Goal: Contribute content

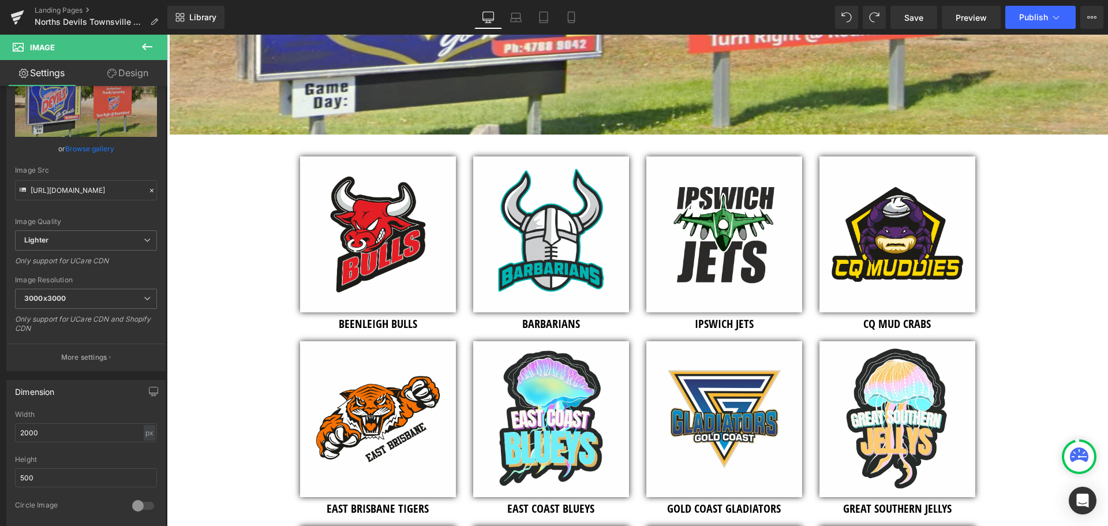
scroll to position [289, 0]
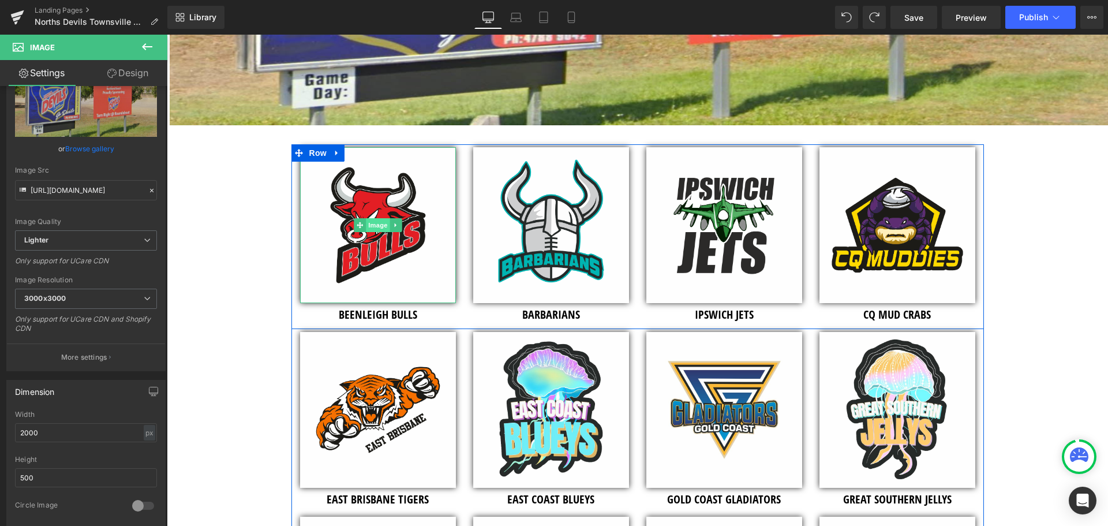
click at [379, 221] on span "Image" at bounding box center [378, 225] width 24 height 14
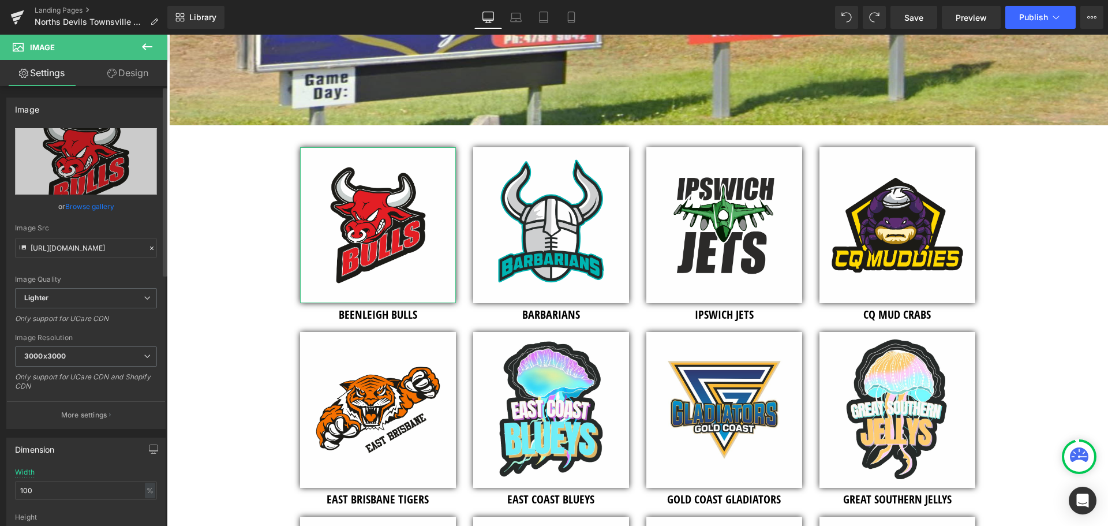
click at [100, 209] on link "Browse gallery" at bounding box center [89, 206] width 49 height 20
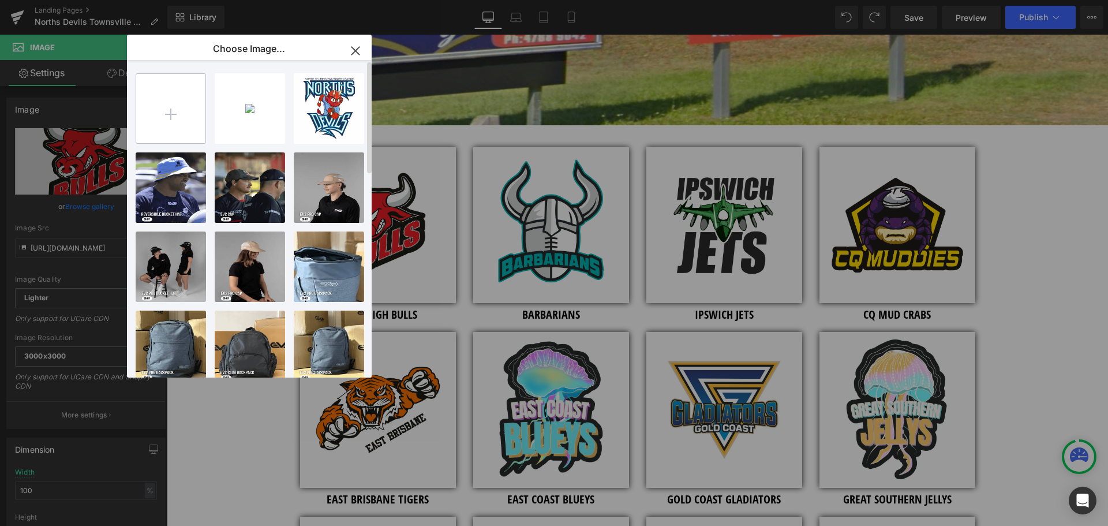
click at [171, 108] on input "file" at bounding box center [170, 108] width 69 height 69
type input "C:\fakepath\Norths Devils RL Townsville - Club Logo - 2026 - [PERSON_NAME] SHIE…"
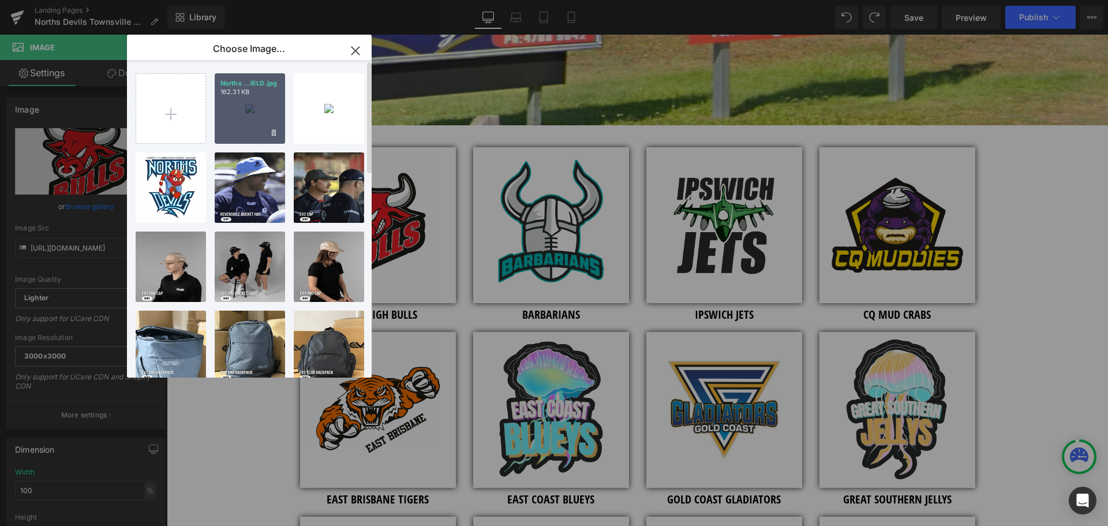
click at [256, 110] on div "Norths ...IELD.jpg 162.31 KB" at bounding box center [250, 108] width 70 height 70
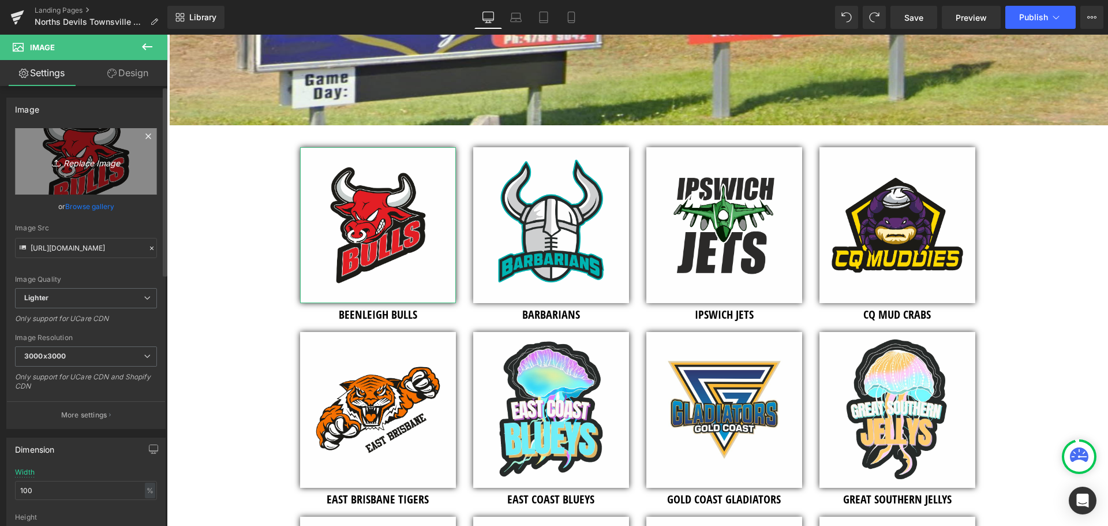
click at [76, 165] on icon "Replace Image" at bounding box center [86, 161] width 92 height 14
type input "C:\fakepath\Norths Devils RL Townsville - Club Logo - 2026 - [PERSON_NAME] SHIE…"
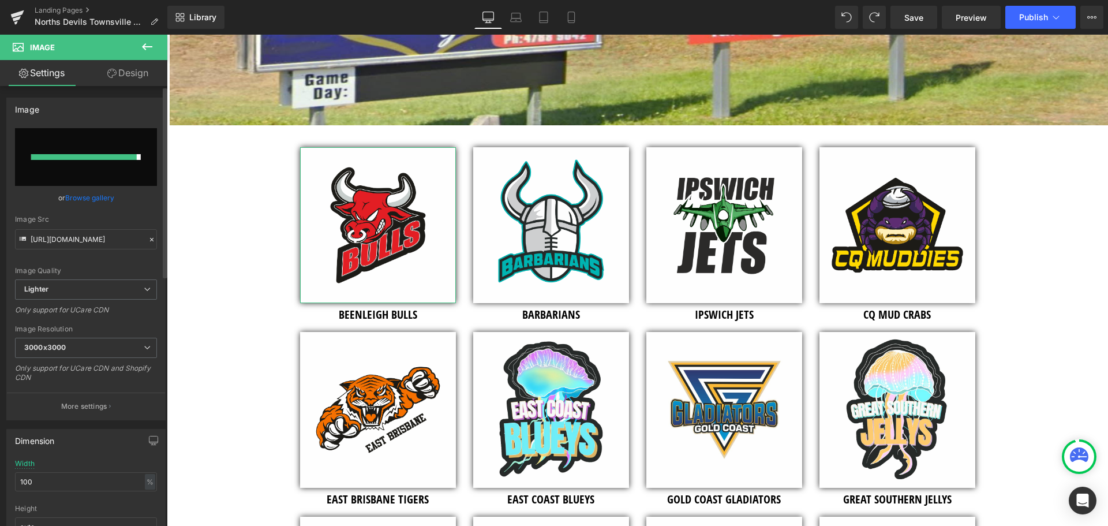
type input "[URL][DOMAIN_NAME]"
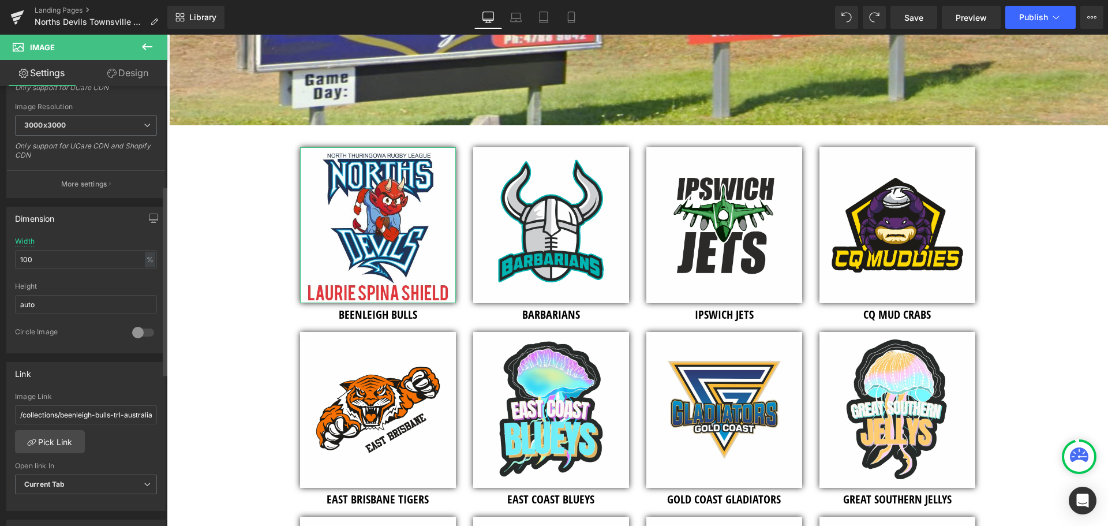
scroll to position [346, 0]
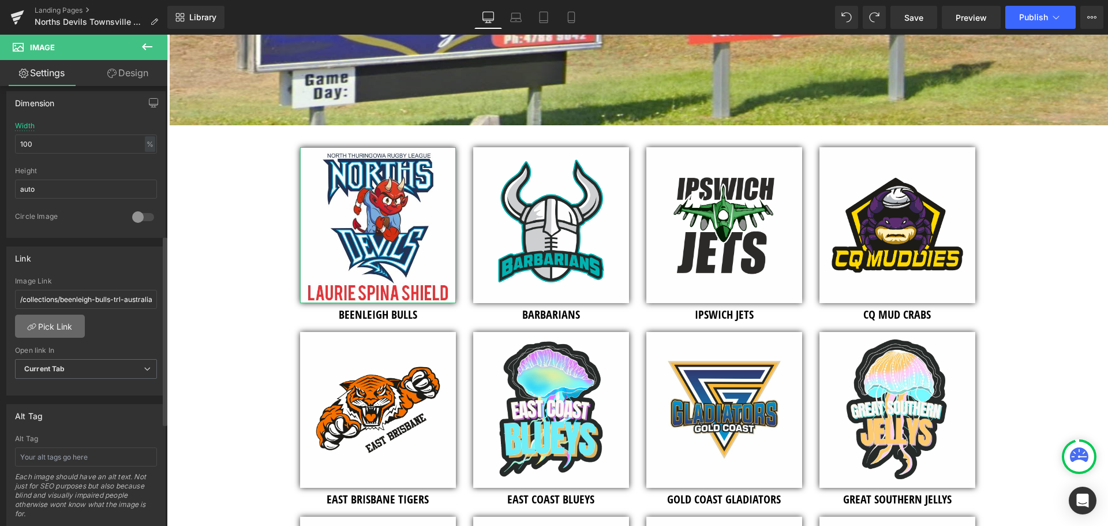
click at [58, 328] on link "Pick Link" at bounding box center [50, 325] width 70 height 23
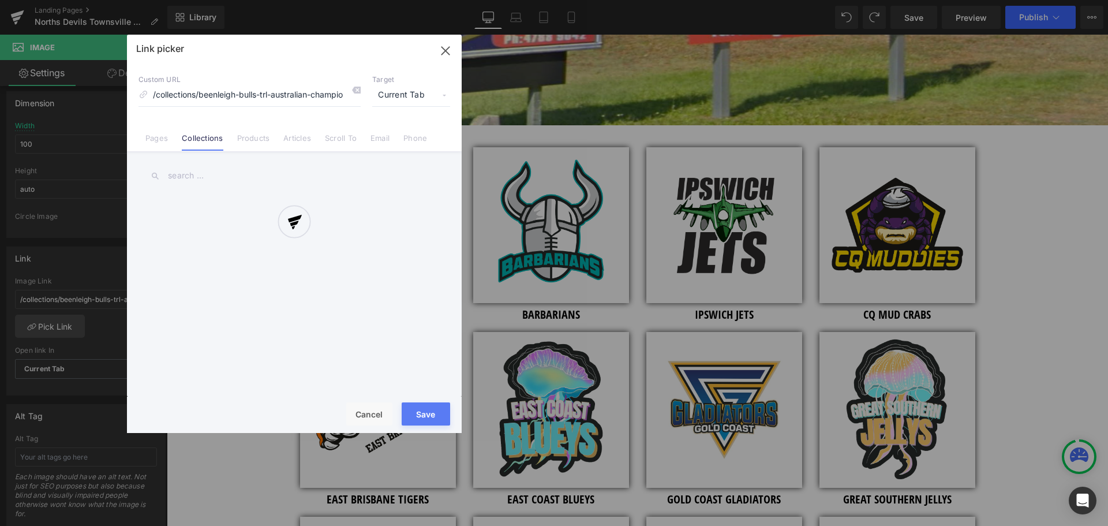
scroll to position [0, 18]
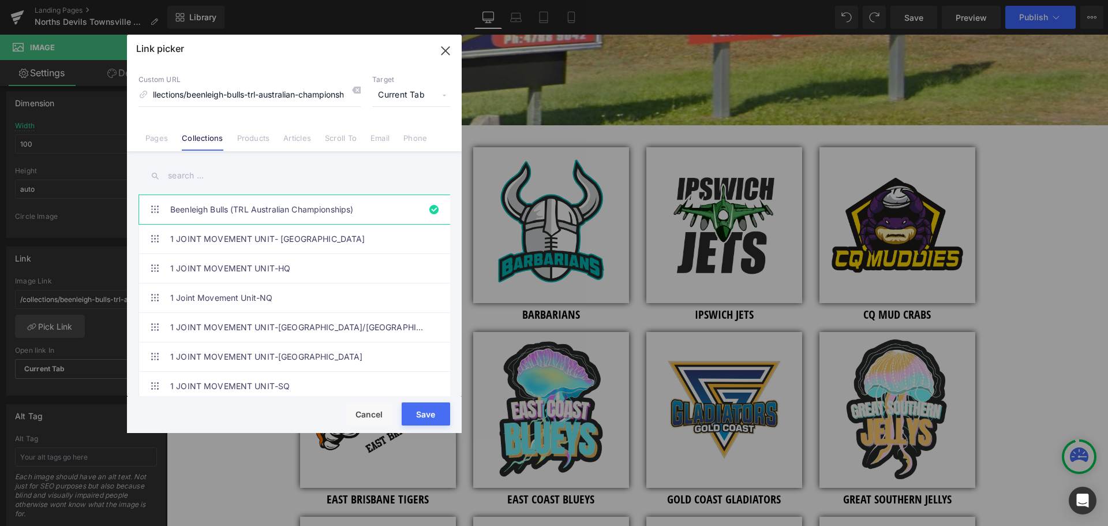
click at [356, 90] on icon at bounding box center [355, 89] width 9 height 9
click at [260, 98] on input at bounding box center [249, 95] width 222 height 22
type input "norths devils rl"
click at [200, 170] on input "text" at bounding box center [294, 176] width 312 height 26
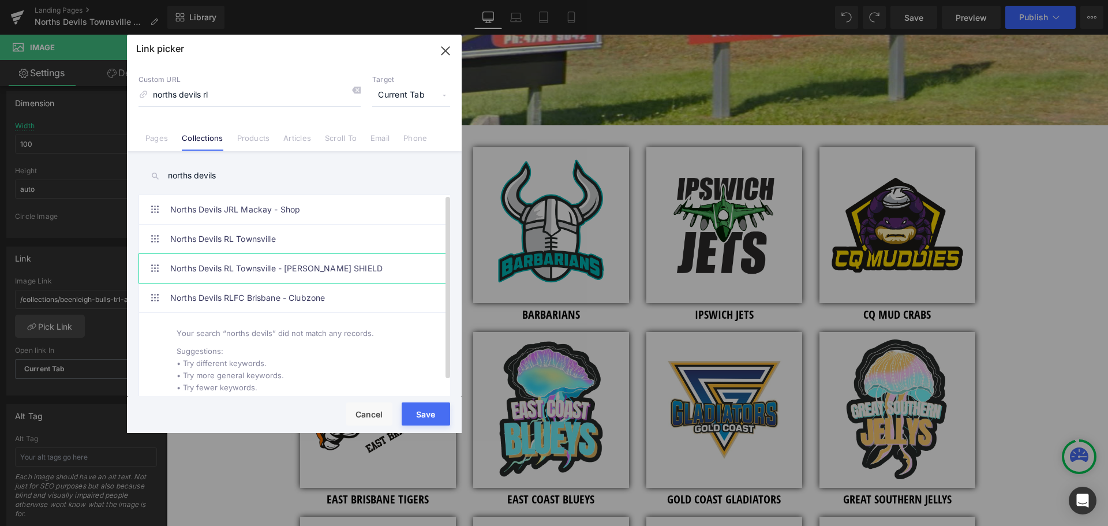
type input "norths devils"
click at [238, 265] on link "Norths Devils RL Townsville - [PERSON_NAME] SHIELD" at bounding box center [297, 268] width 254 height 29
type input "/collections/norths-devils-rl-[GEOGRAPHIC_DATA]-[GEOGRAPHIC_DATA][PERSON_NAME]-…"
click at [423, 413] on button "Save" at bounding box center [426, 413] width 48 height 23
type input "/collections/norths-devils-rl-[GEOGRAPHIC_DATA]-[GEOGRAPHIC_DATA][PERSON_NAME]-…"
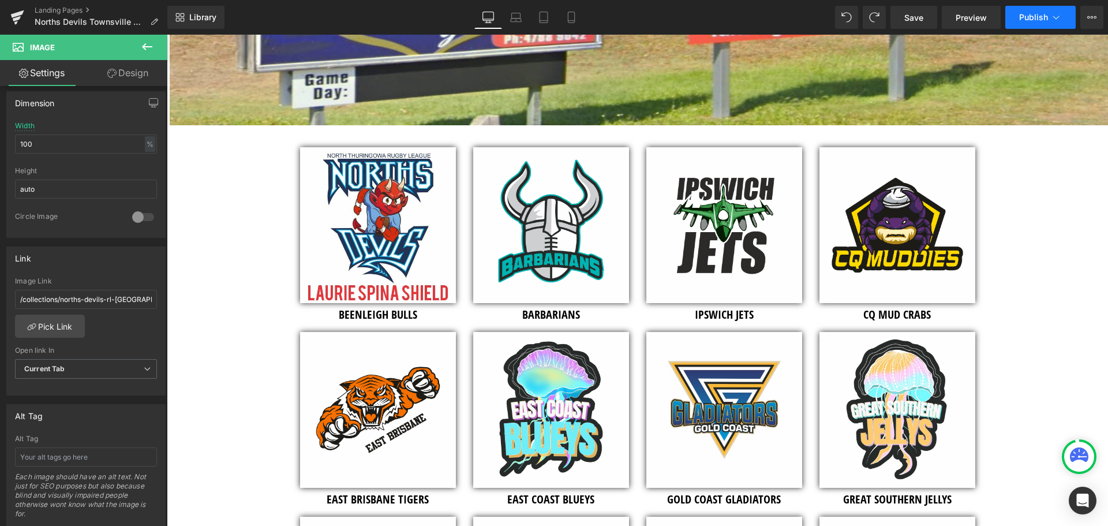
click at [1040, 18] on span "Publish" at bounding box center [1033, 17] width 29 height 9
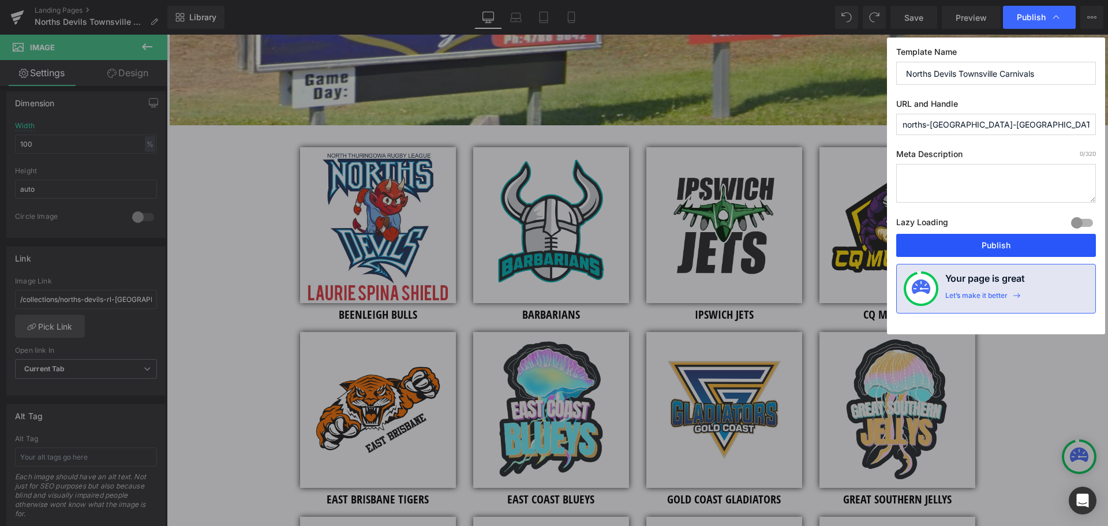
click at [982, 249] on button "Publish" at bounding box center [996, 245] width 200 height 23
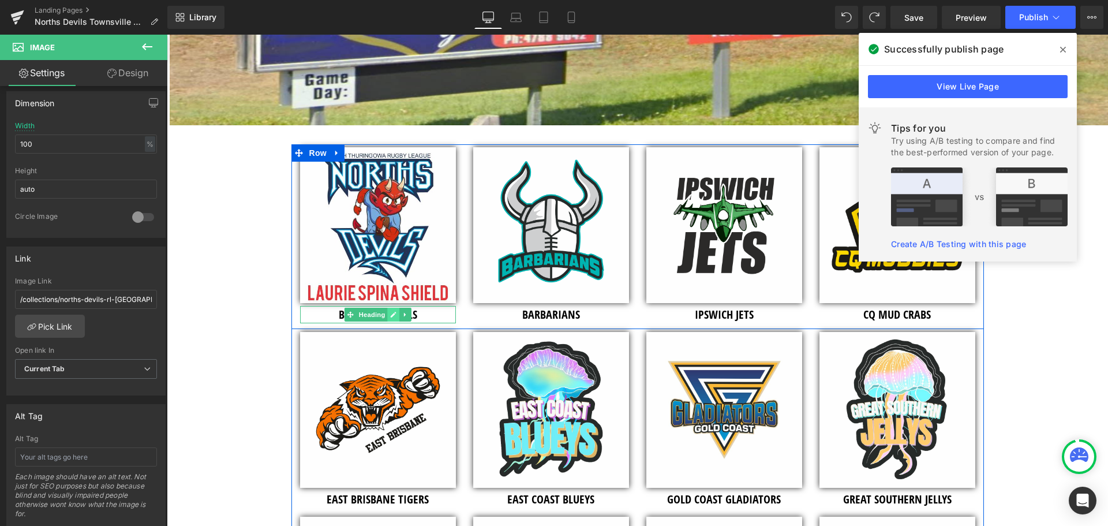
click at [391, 315] on icon at bounding box center [394, 315] width 6 height 6
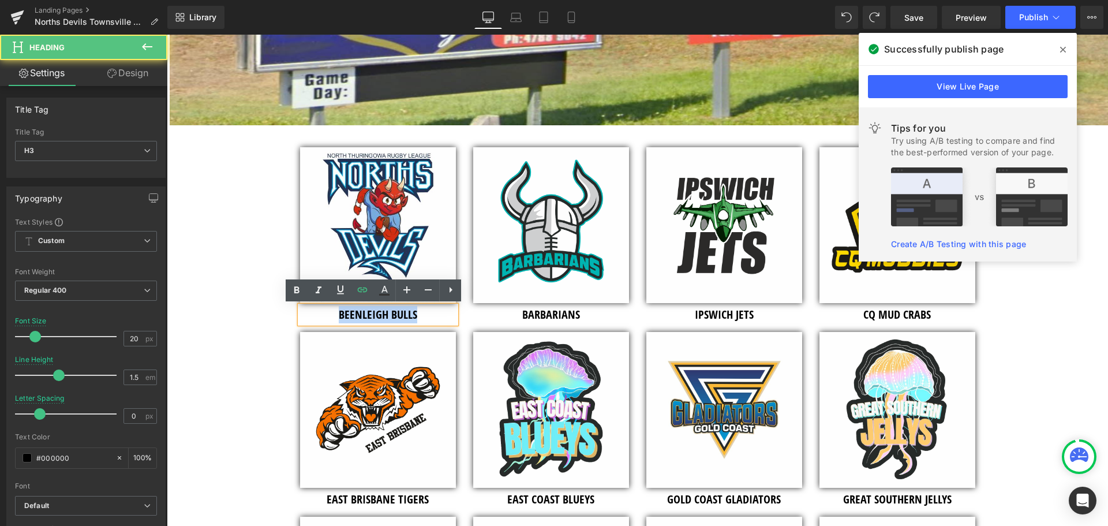
click at [334, 309] on h3 "BEENLEIGH BULLS" at bounding box center [378, 314] width 156 height 17
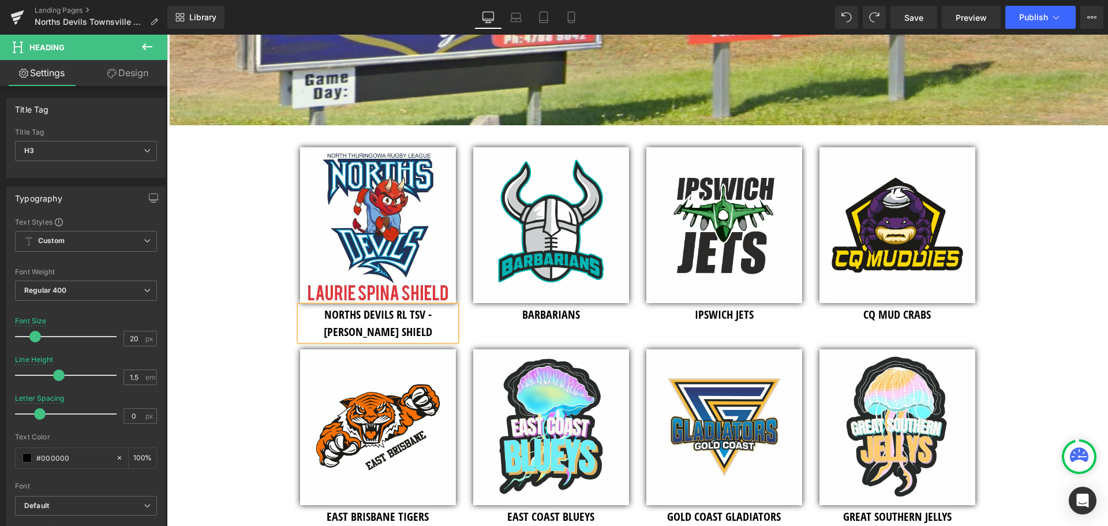
click at [402, 315] on h3 "NORTHS DEVILS RL TSV - [PERSON_NAME] SHIELD" at bounding box center [378, 323] width 156 height 35
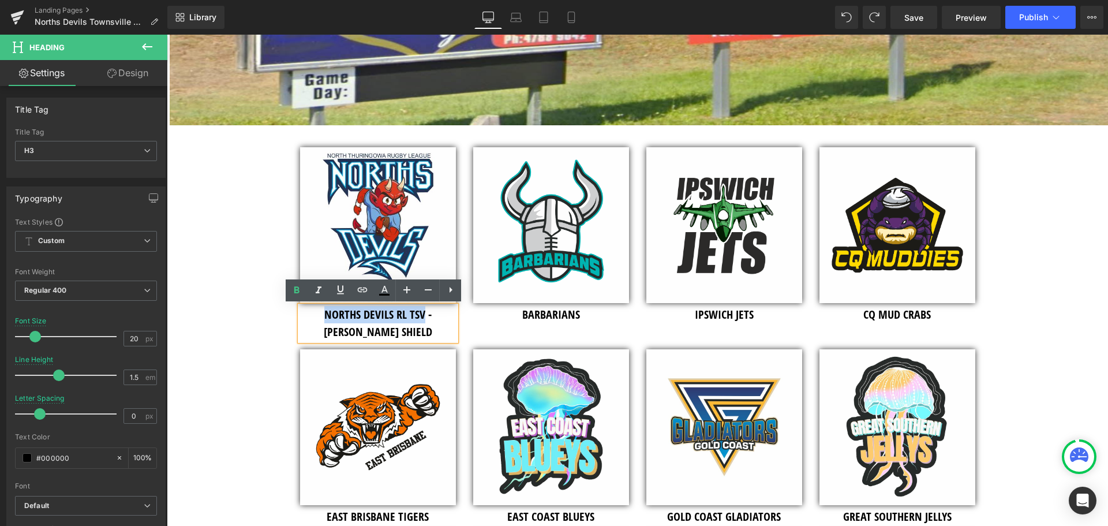
drag, startPoint x: 403, startPoint y: 314, endPoint x: 298, endPoint y: 319, distance: 105.1
click at [300, 319] on h3 "NORTHS DEVILS RL TSV - [PERSON_NAME] SHIELD" at bounding box center [378, 323] width 156 height 35
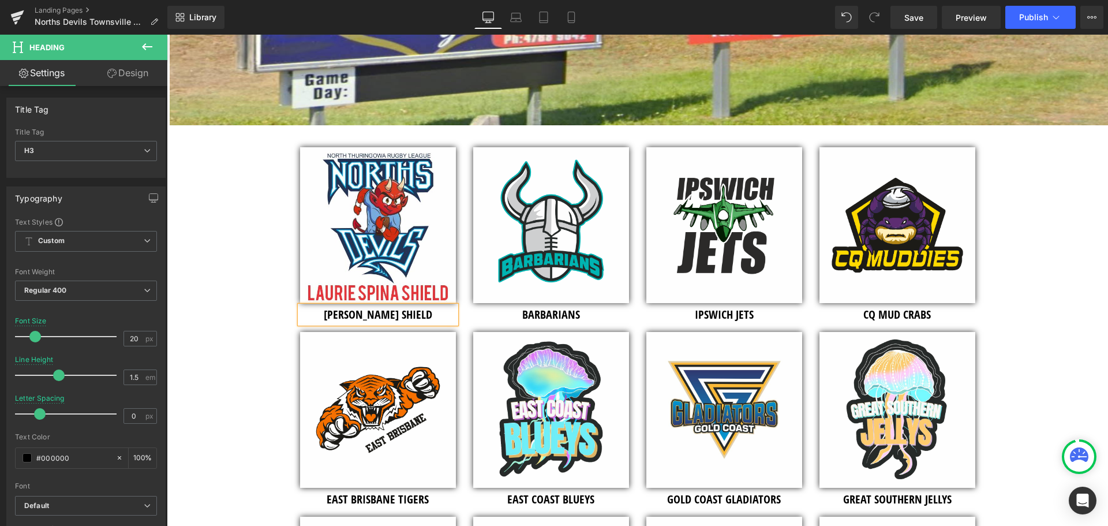
click at [239, 177] on div "Image Separator Image [PERSON_NAME] SHIELD Heading Image BARBARIANS Heading Ima…" at bounding box center [637, 529] width 941 height 1384
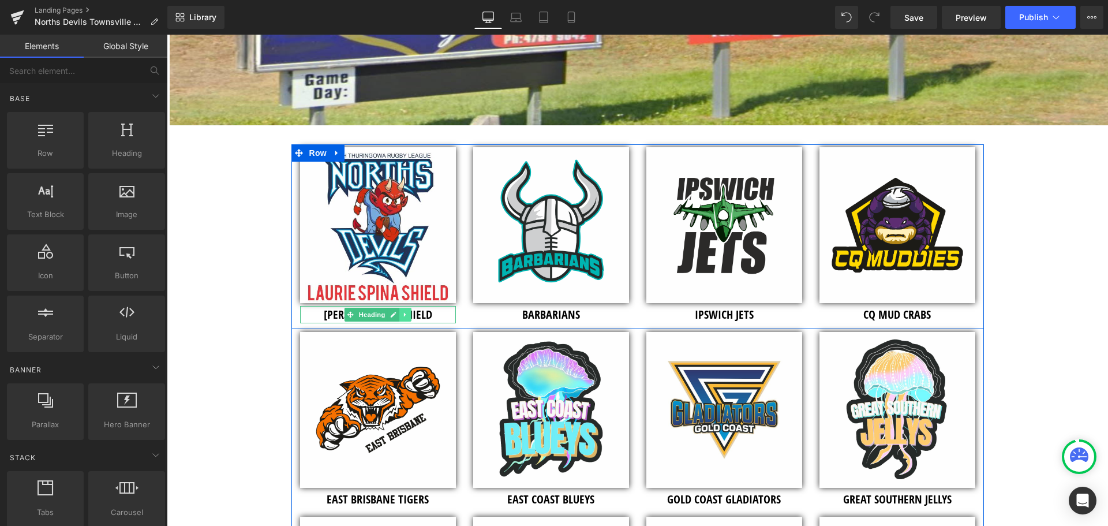
click at [402, 315] on icon at bounding box center [405, 314] width 6 height 7
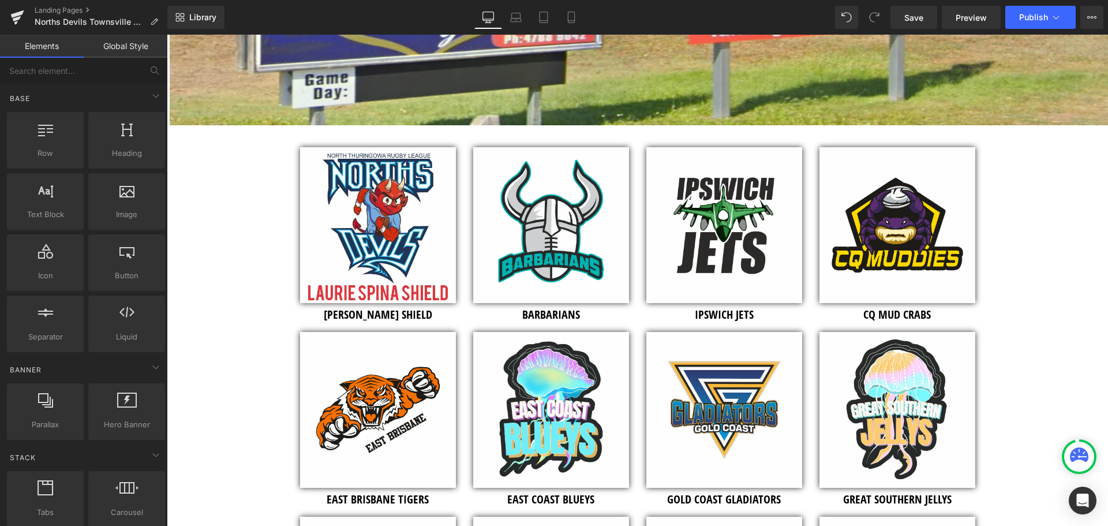
click at [249, 319] on div "Image Separator Image [PERSON_NAME] SHIELD Heading Image BARBARIANS Heading Ima…" at bounding box center [637, 529] width 941 height 1384
click at [1032, 15] on span "Publish" at bounding box center [1033, 17] width 29 height 9
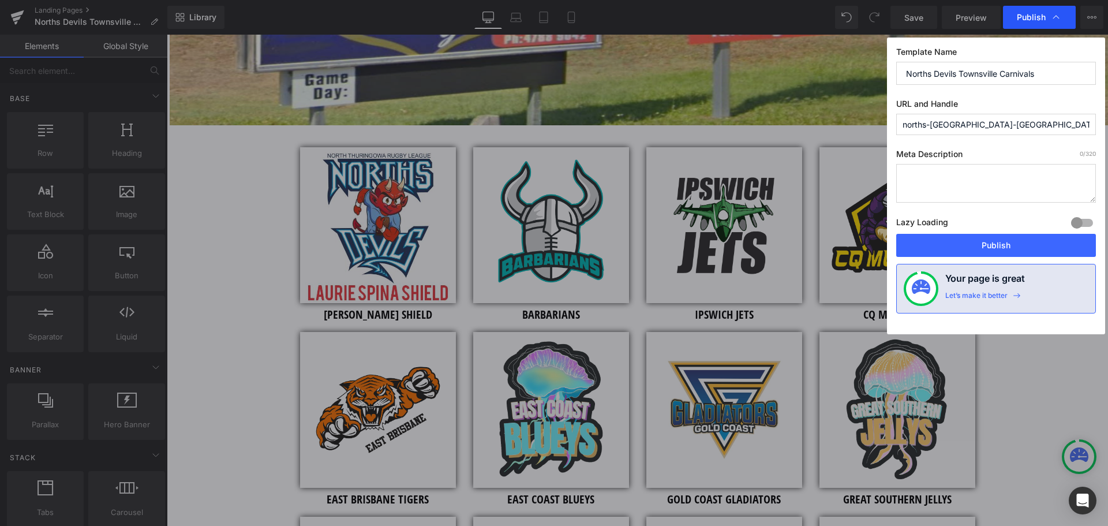
click at [1028, 20] on span "Publish" at bounding box center [1031, 17] width 29 height 10
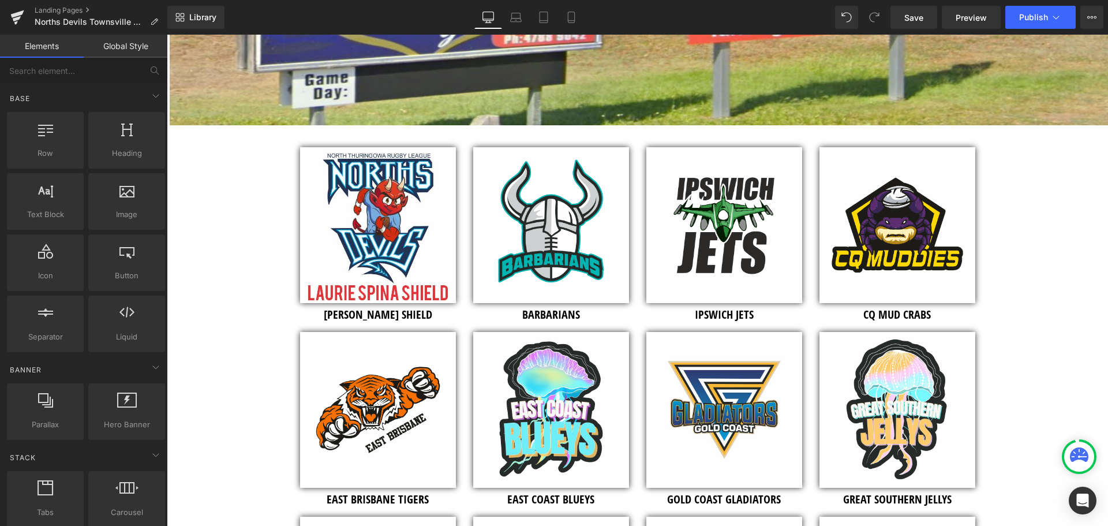
click at [1028, 20] on span "Publish" at bounding box center [1033, 17] width 29 height 9
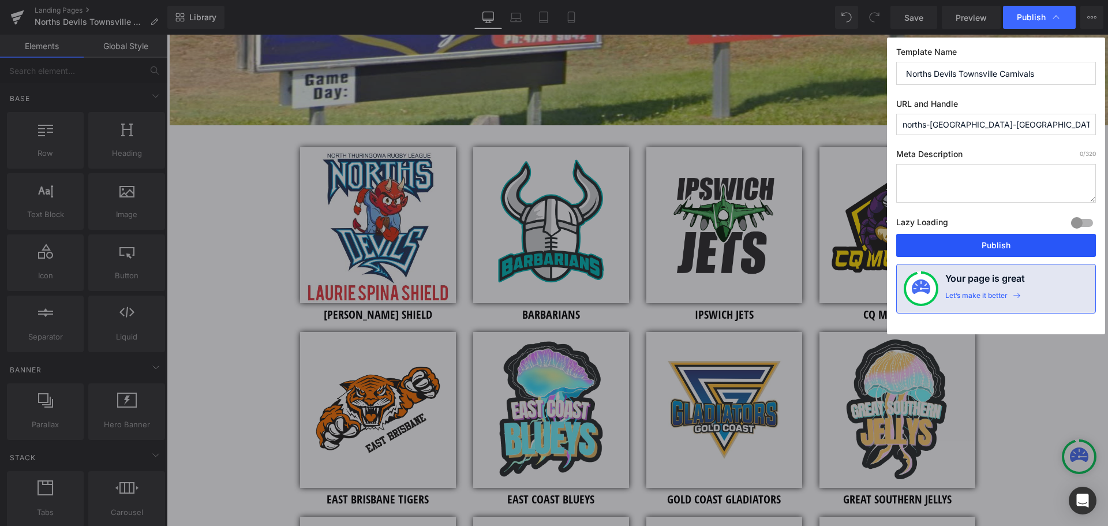
click at [977, 253] on button "Publish" at bounding box center [996, 245] width 200 height 23
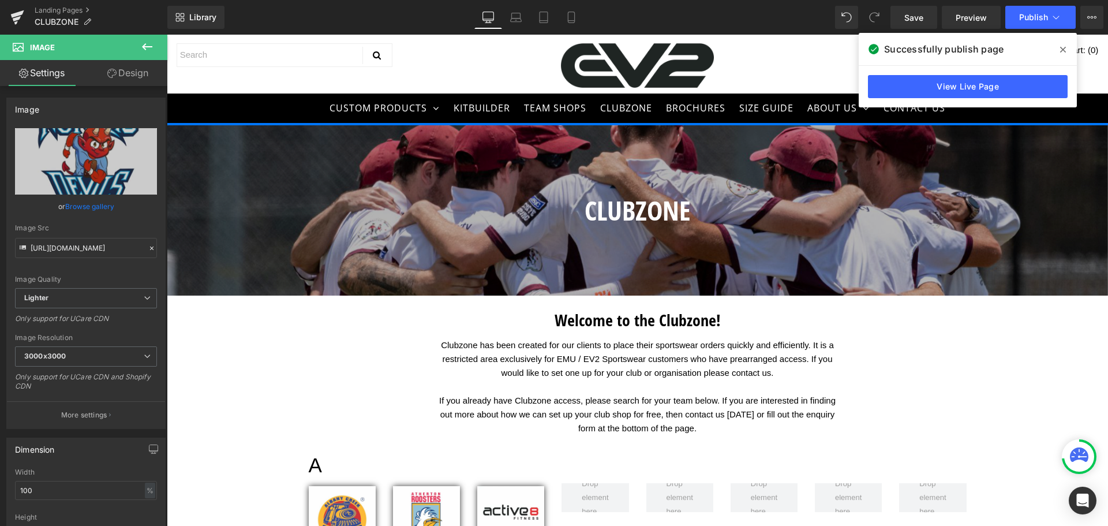
click at [1061, 50] on icon at bounding box center [1063, 49] width 6 height 9
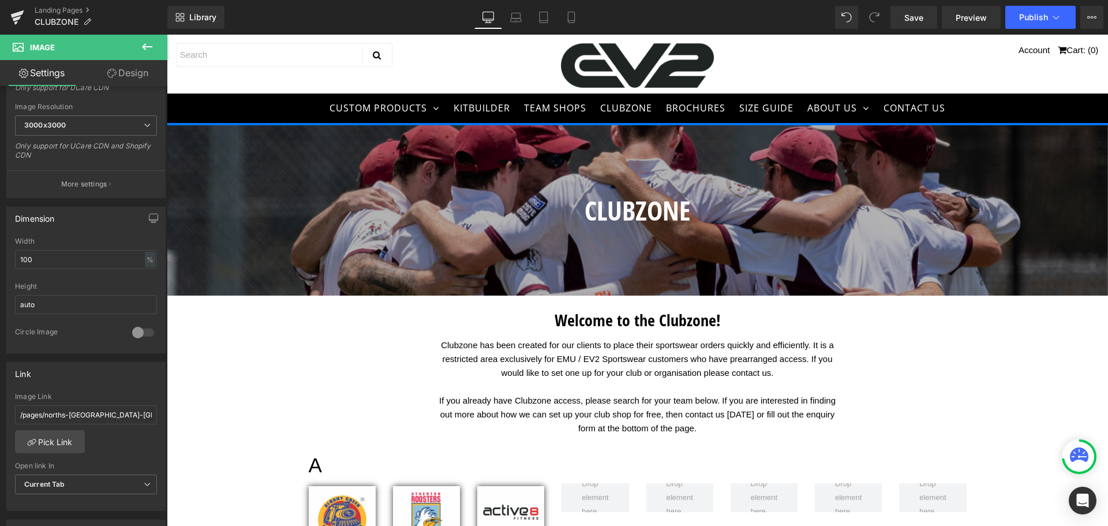
scroll to position [2020, 0]
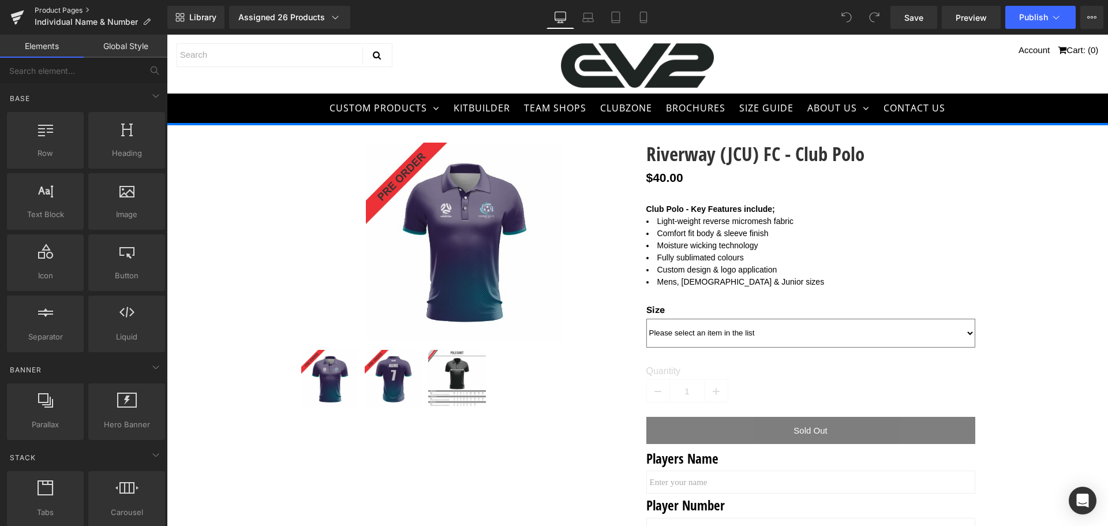
click at [57, 10] on link "Product Pages" at bounding box center [101, 10] width 133 height 9
click at [299, 16] on div "Assigned 26 Products" at bounding box center [289, 18] width 103 height 12
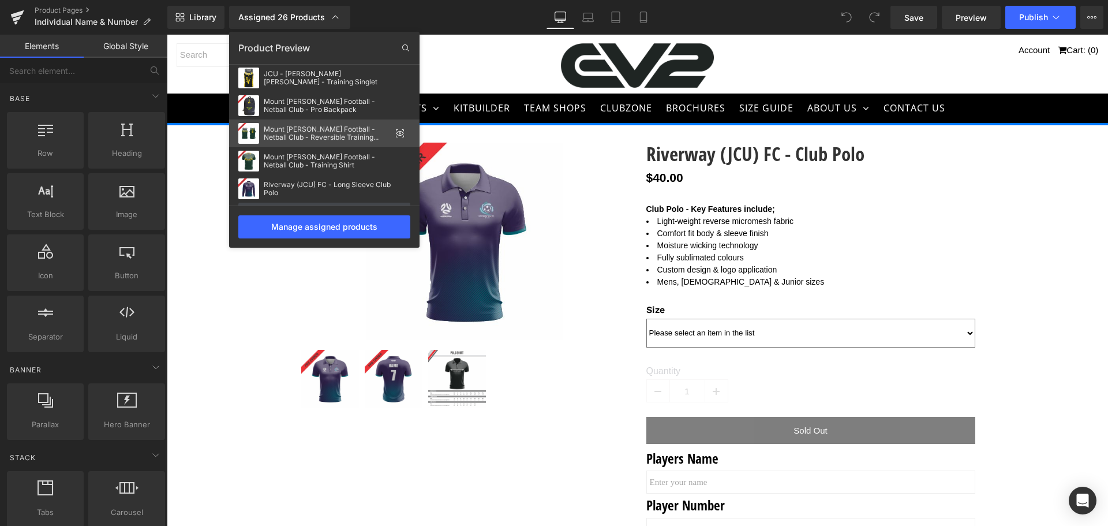
scroll to position [421, 0]
click at [313, 46] on div "Product Preview" at bounding box center [324, 48] width 190 height 18
click at [407, 46] on icon at bounding box center [405, 47] width 7 height 7
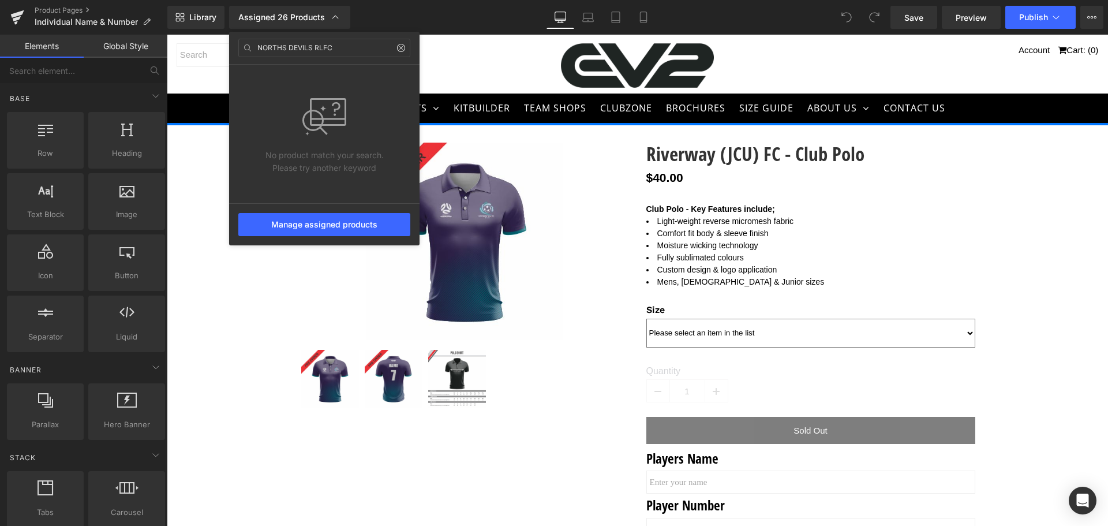
type input "NORTHS DEVILS RLFC"
click at [402, 49] on icon at bounding box center [400, 47] width 3 height 3
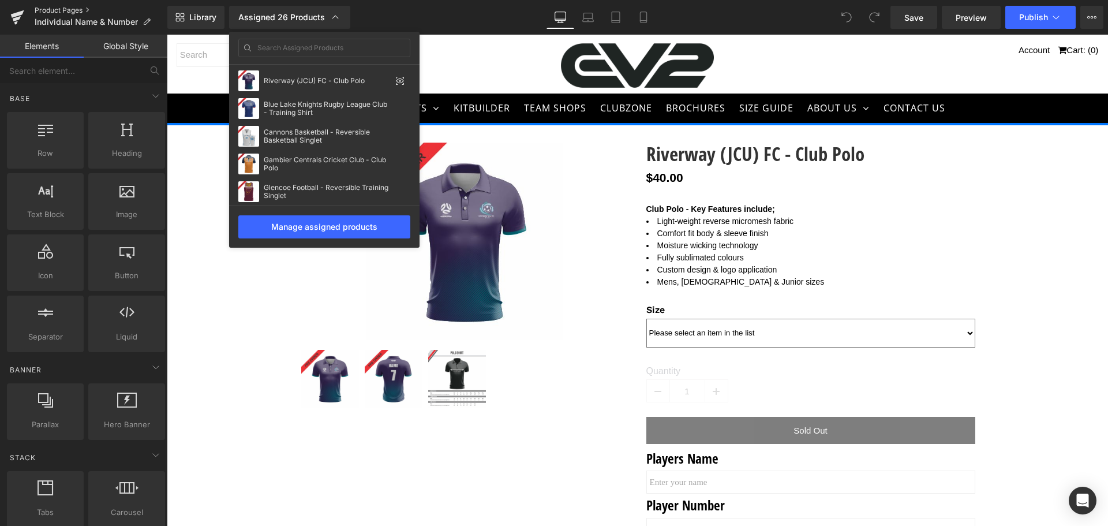
click at [69, 8] on link "Product Pages" at bounding box center [101, 10] width 133 height 9
